Goal: Task Accomplishment & Management: Use online tool/utility

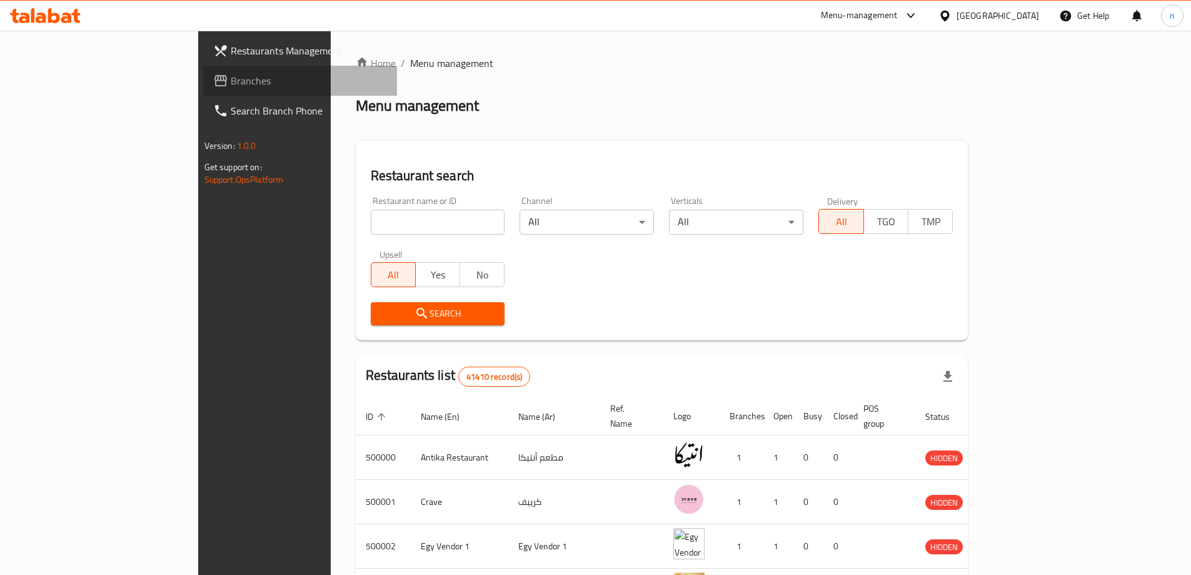
click at [231, 79] on span "Branches" at bounding box center [309, 80] width 156 height 15
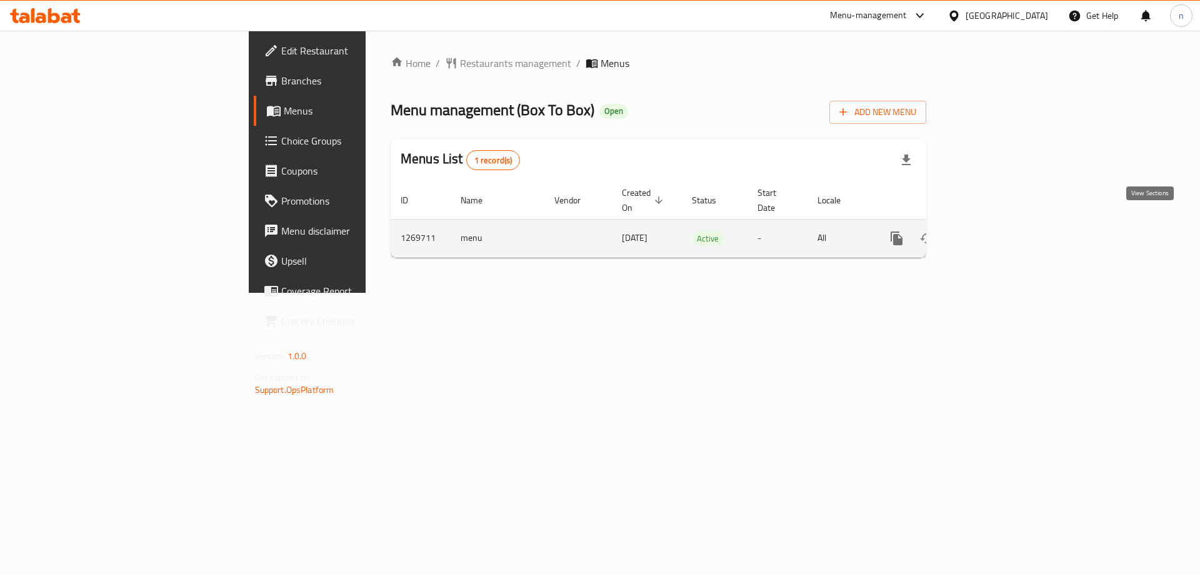
click at [995, 231] on icon "enhanced table" at bounding box center [987, 238] width 15 height 15
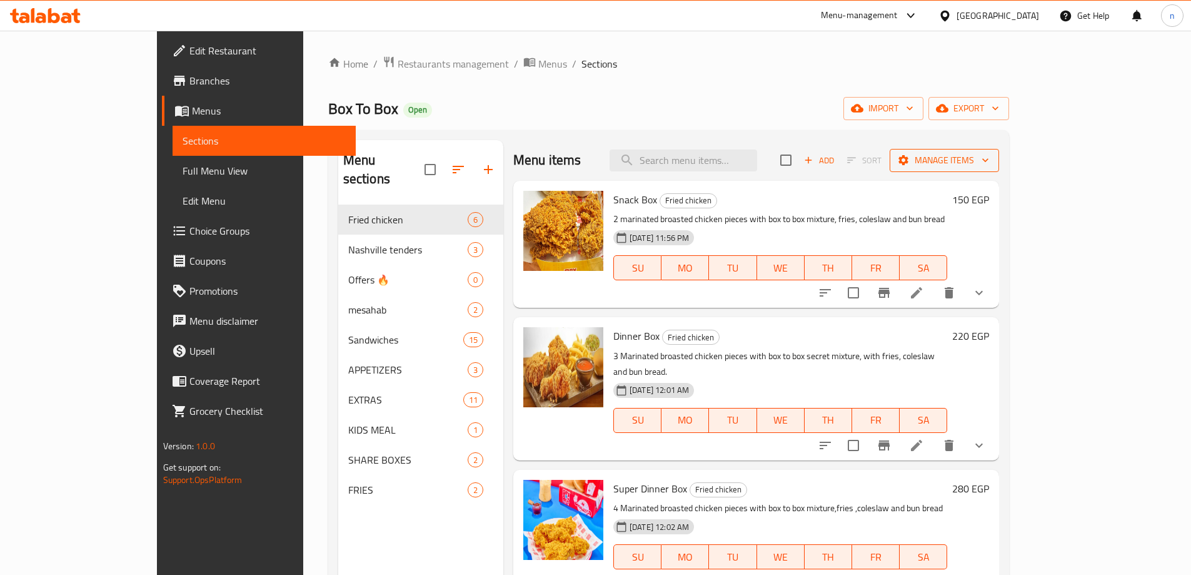
click at [992, 162] on icon "button" at bounding box center [985, 160] width 13 height 13
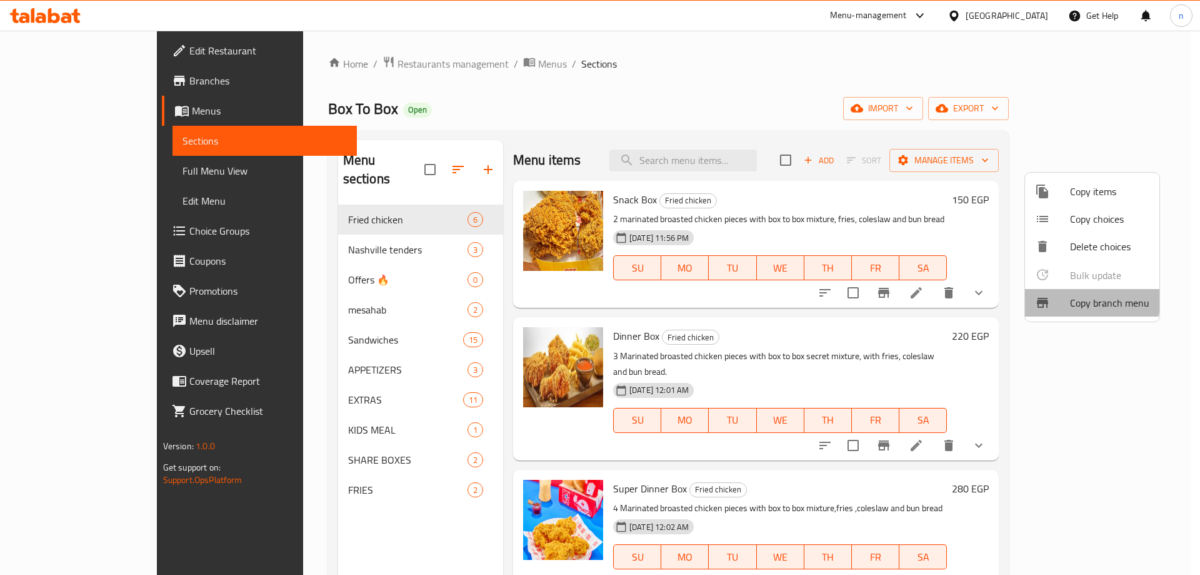
click at [1060, 300] on div at bounding box center [1052, 302] width 35 height 15
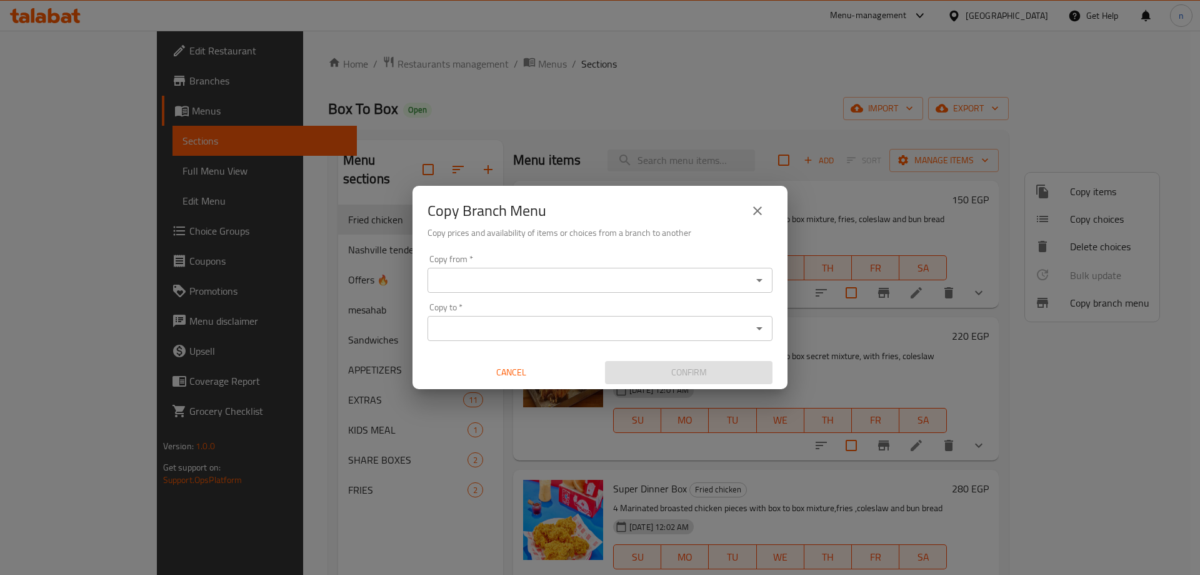
click at [541, 288] on input "Copy from   *" at bounding box center [589, 280] width 317 height 18
click at [503, 289] on div "Copy from *" at bounding box center [600, 280] width 345 height 25
click at [768, 277] on div "Copy from *" at bounding box center [600, 280] width 345 height 25
click at [760, 278] on icon "Open" at bounding box center [759, 280] width 15 height 15
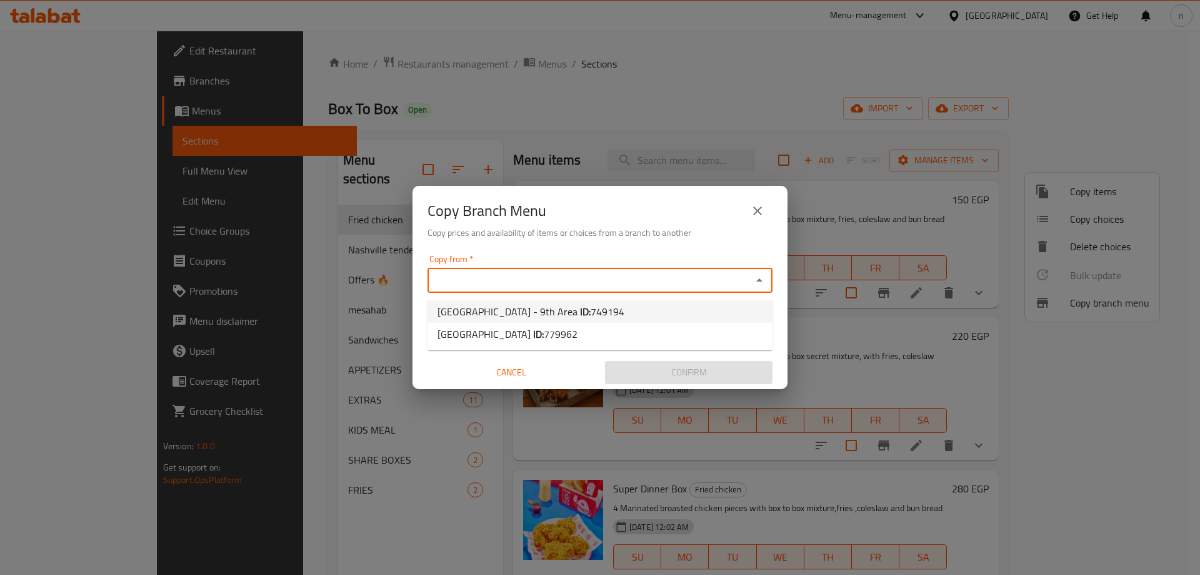
click at [596, 306] on span "749194" at bounding box center [608, 311] width 34 height 19
type input "Box To Box, El Shorouk - 9th Area"
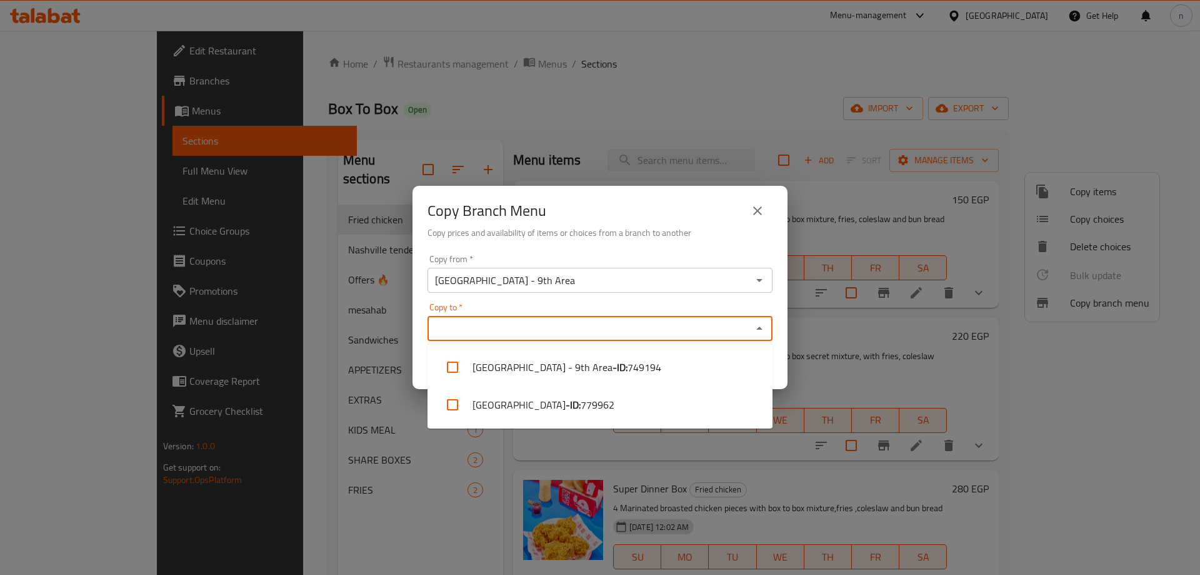
click at [588, 321] on input "Copy to   *" at bounding box center [589, 328] width 317 height 18
click at [598, 398] on li "Box To Box, El Shorouk - City Center - ID: 779962" at bounding box center [600, 405] width 345 height 38
checkbox input "true"
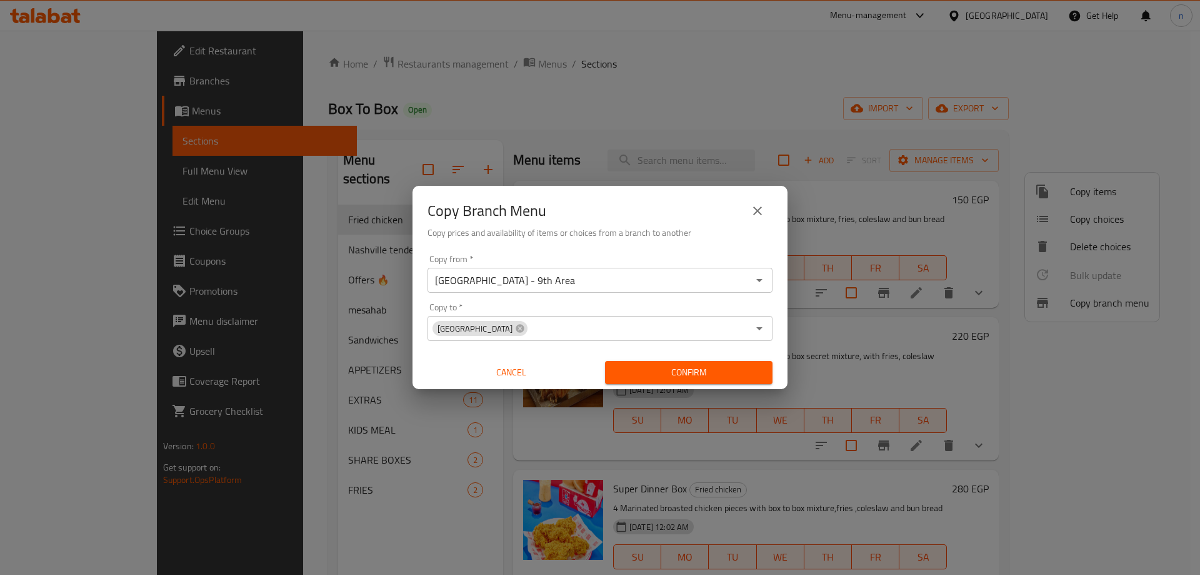
click at [723, 299] on div "Copy from   * Box To Box, El Shorouk - 9th Area Copy from * Copy to   * Box To …" at bounding box center [600, 318] width 375 height 139
click at [716, 372] on span "Confirm" at bounding box center [689, 372] width 148 height 16
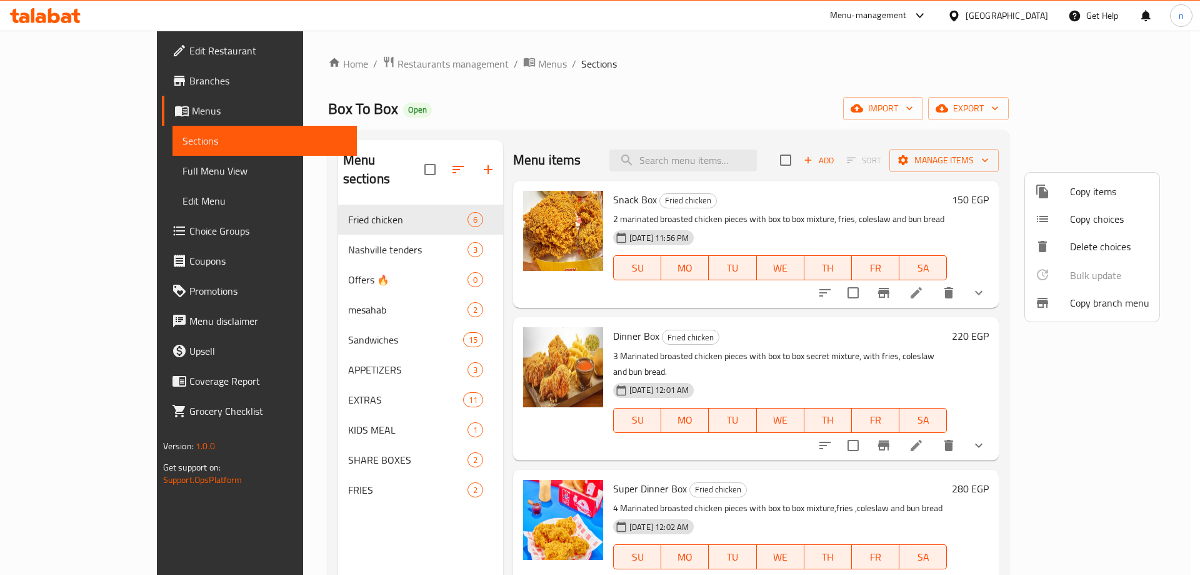
click at [435, 69] on div at bounding box center [600, 287] width 1200 height 575
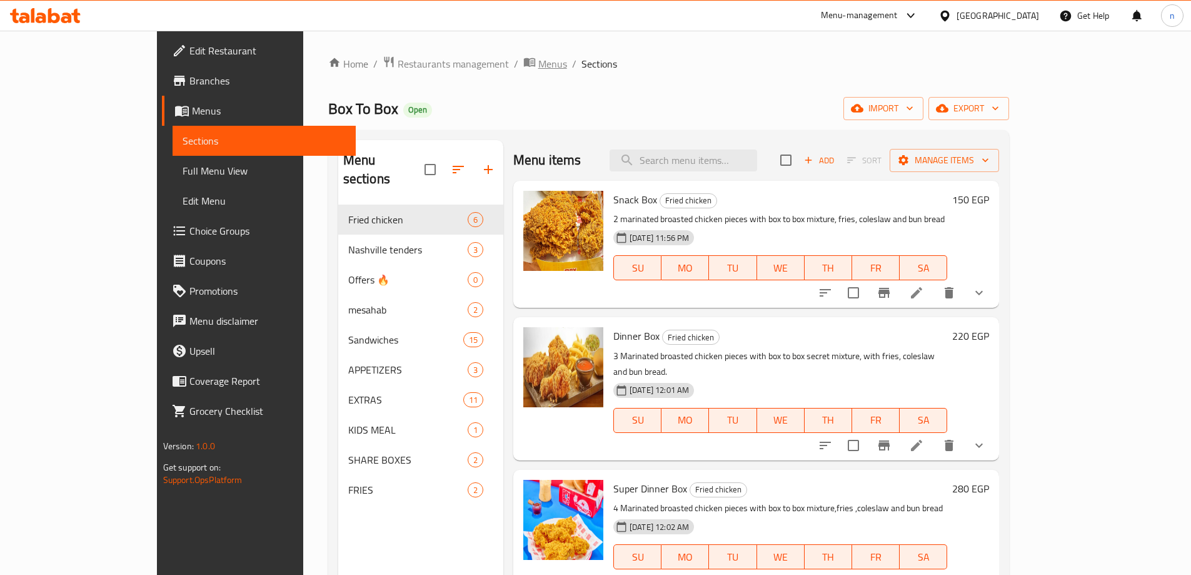
click at [538, 64] on span "Menus" at bounding box center [552, 63] width 29 height 15
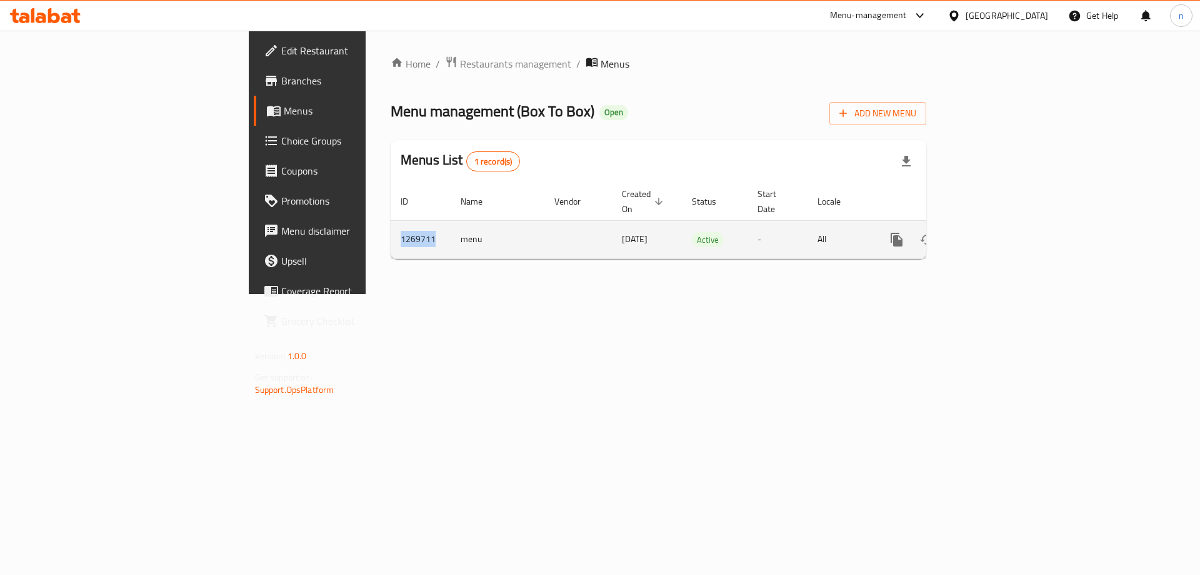
drag, startPoint x: 270, startPoint y: 224, endPoint x: 236, endPoint y: 231, distance: 35.1
click at [391, 231] on td "1269711" at bounding box center [421, 239] width 60 height 38
copy td "1269711"
click at [391, 228] on td "1269711" at bounding box center [421, 239] width 60 height 38
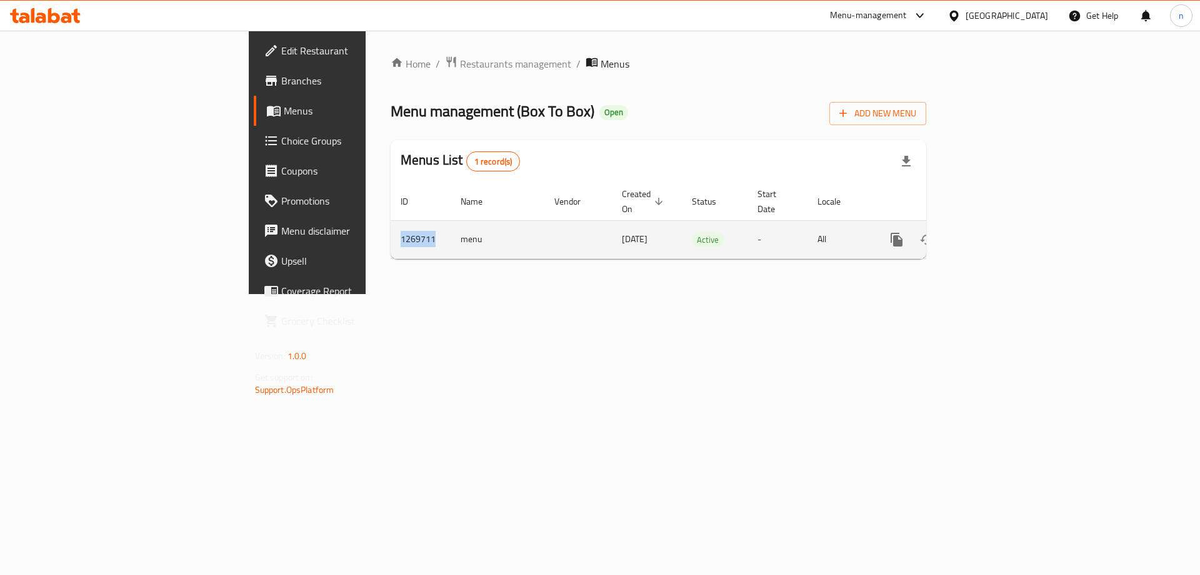
click at [391, 228] on td "1269711" at bounding box center [421, 239] width 60 height 38
copy td "1269711"
